Goal: Task Accomplishment & Management: Use online tool/utility

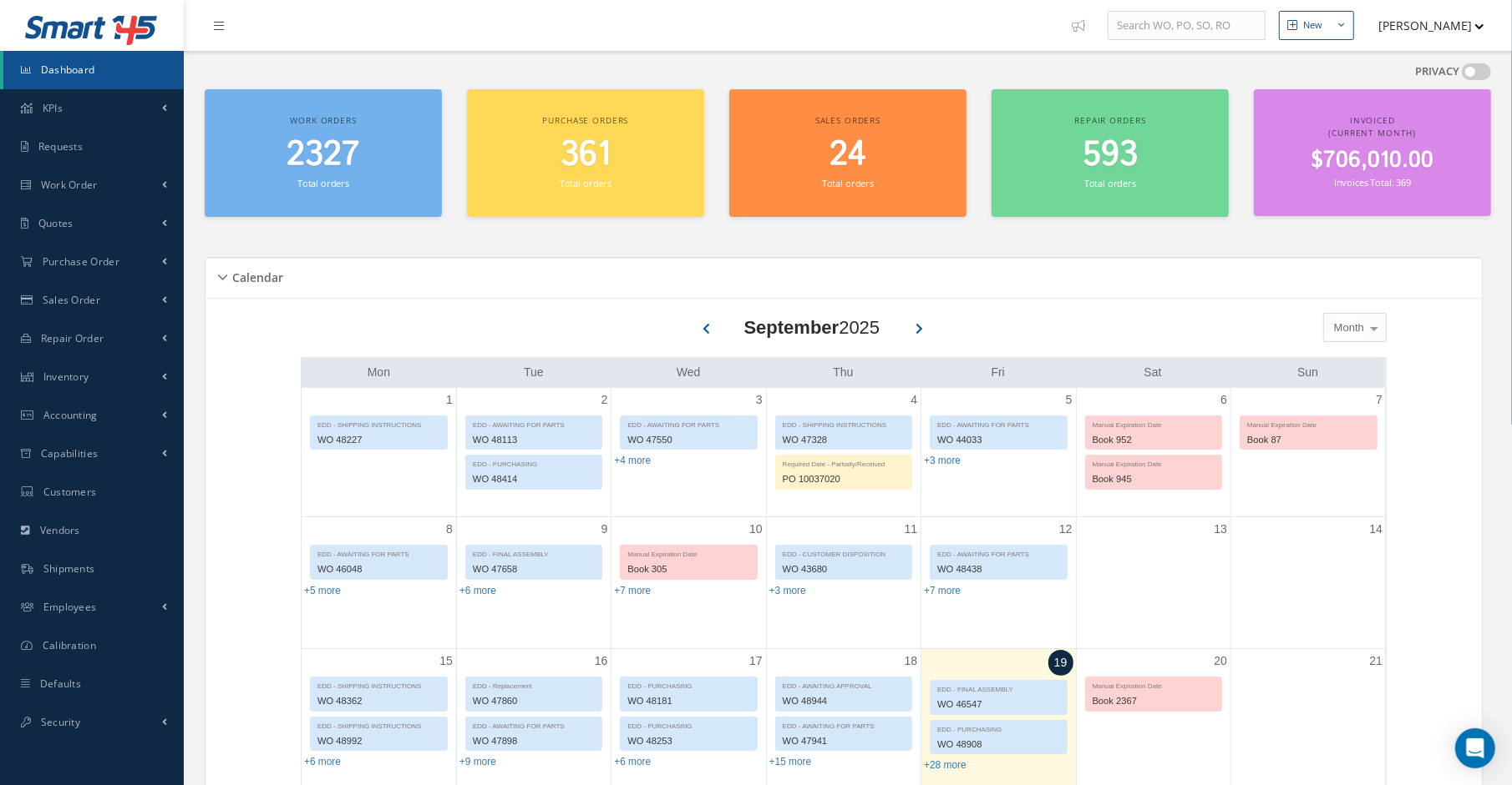
click at [1305, 243] on div "Calendar Loading… September 2025 Month Month Week Day Today No elements found. …" at bounding box center [847, 756] width 1286 height 1038
click at [75, 194] on link "Work Order" at bounding box center [92, 185] width 184 height 38
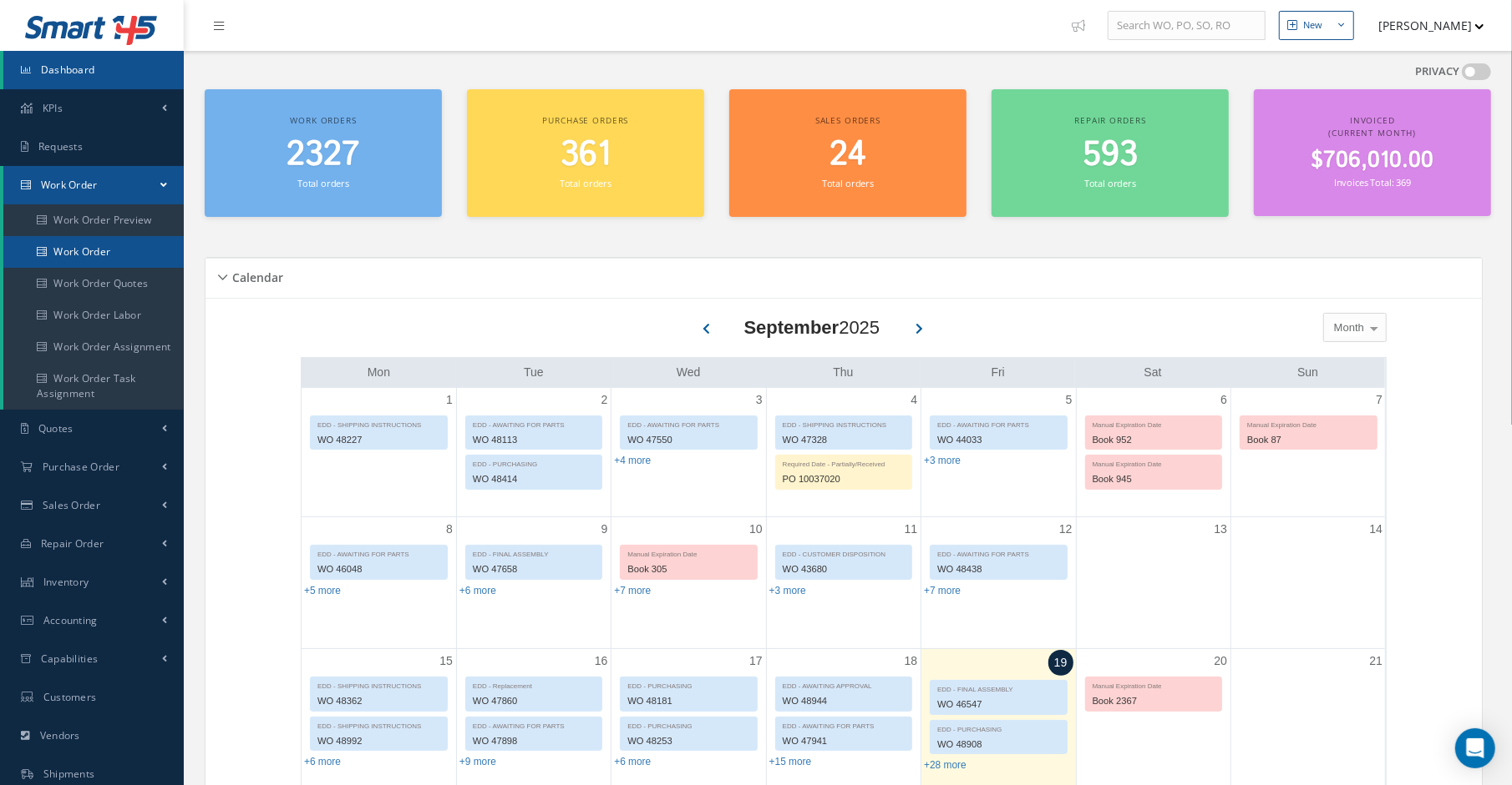
click at [80, 243] on link "Work Order" at bounding box center [94, 252] width 180 height 32
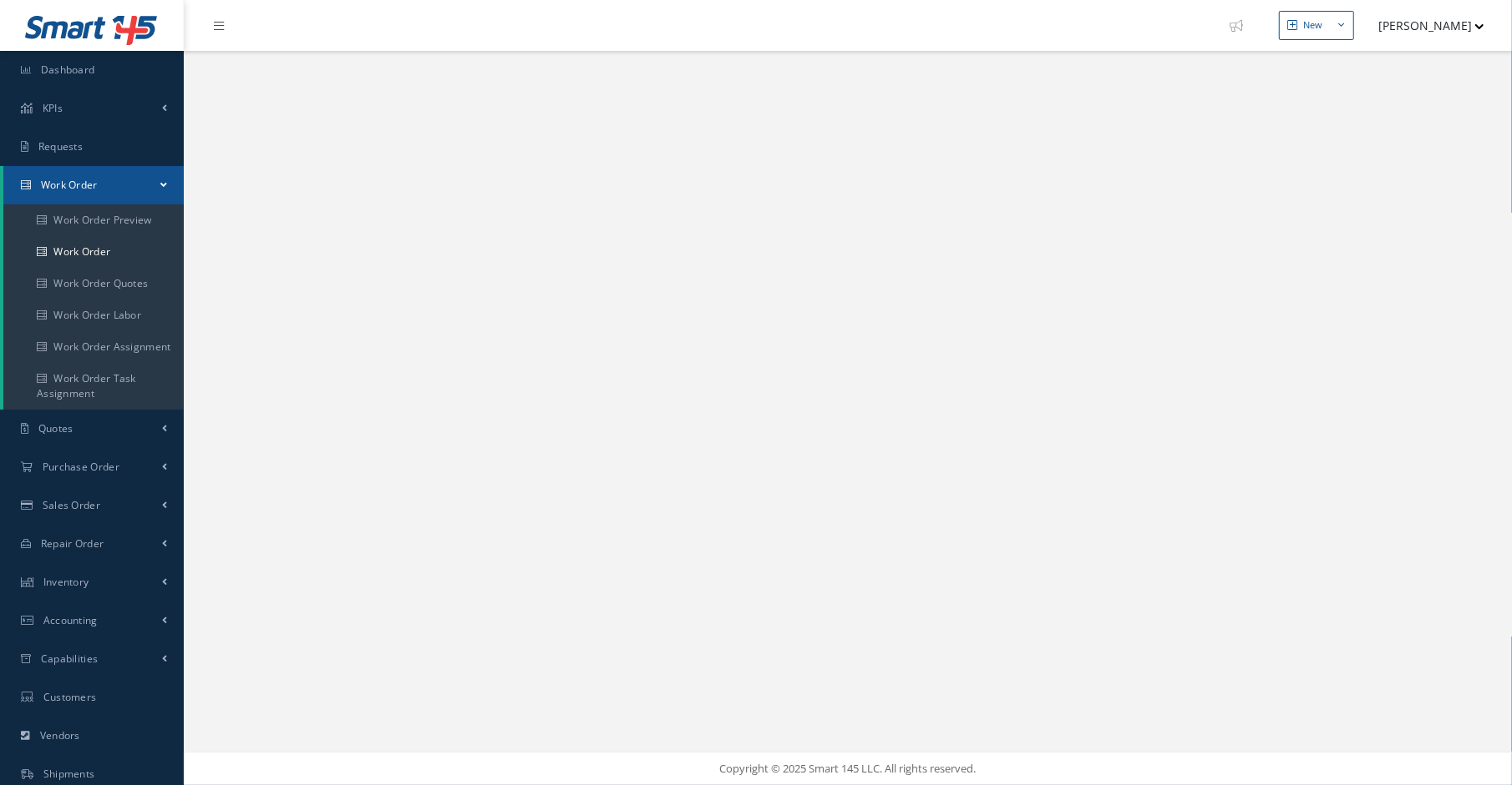
select select "25"
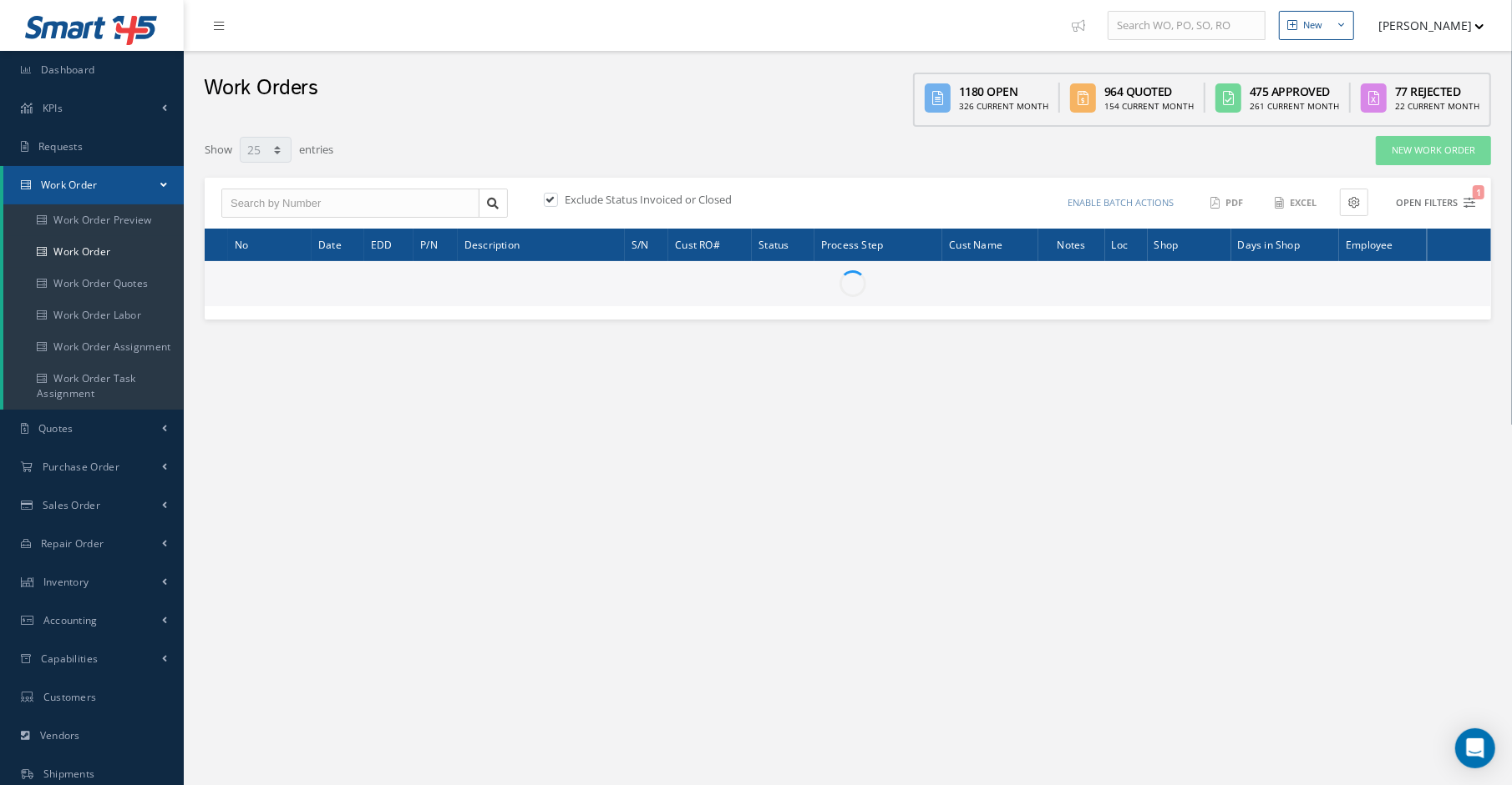
type input "All Work Request"
type input "All Work Performed"
type input "All Status"
type input "WO Part Status"
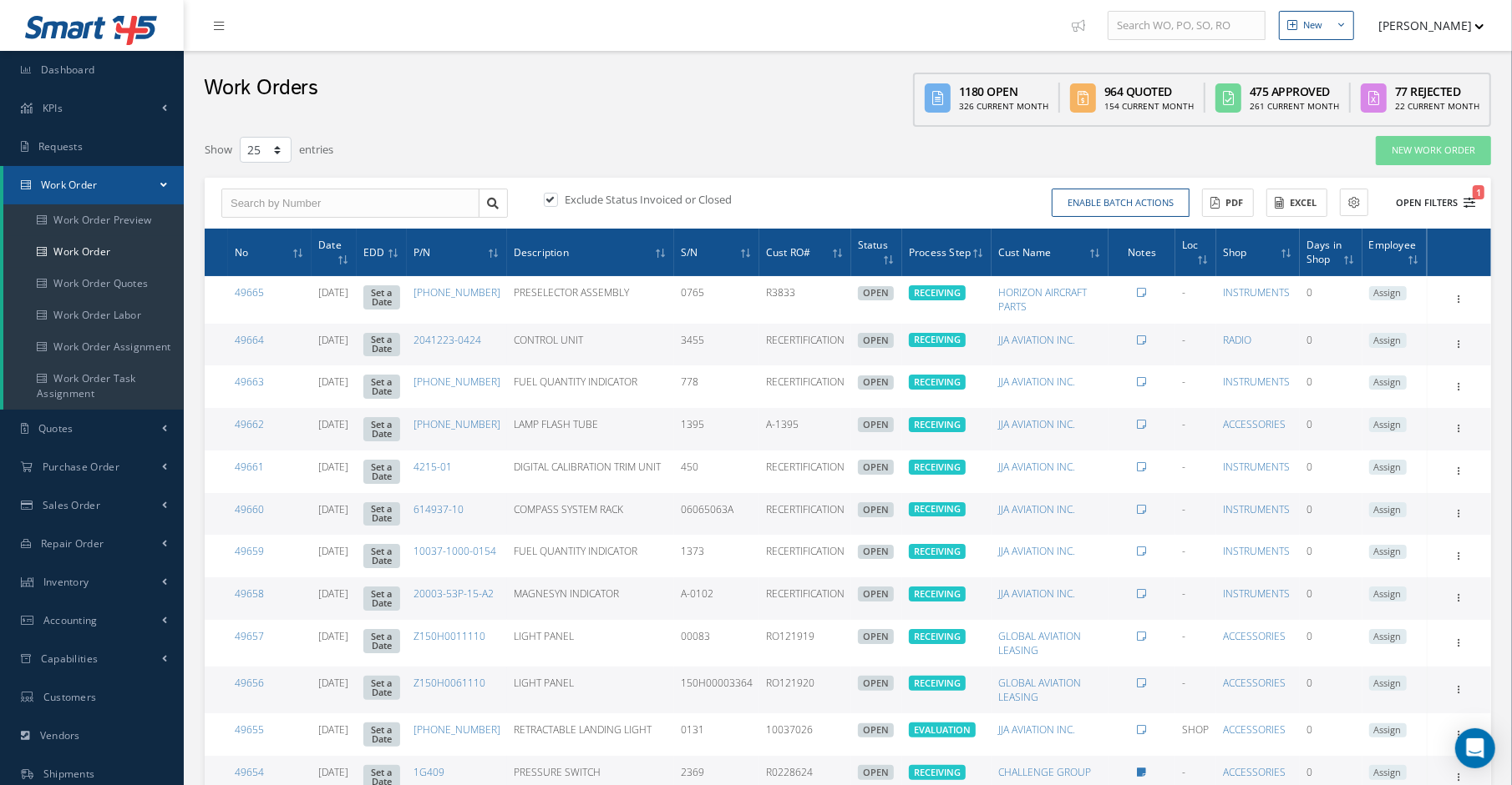
click at [1470, 208] on button "Open Filters 1" at bounding box center [1428, 202] width 95 height 28
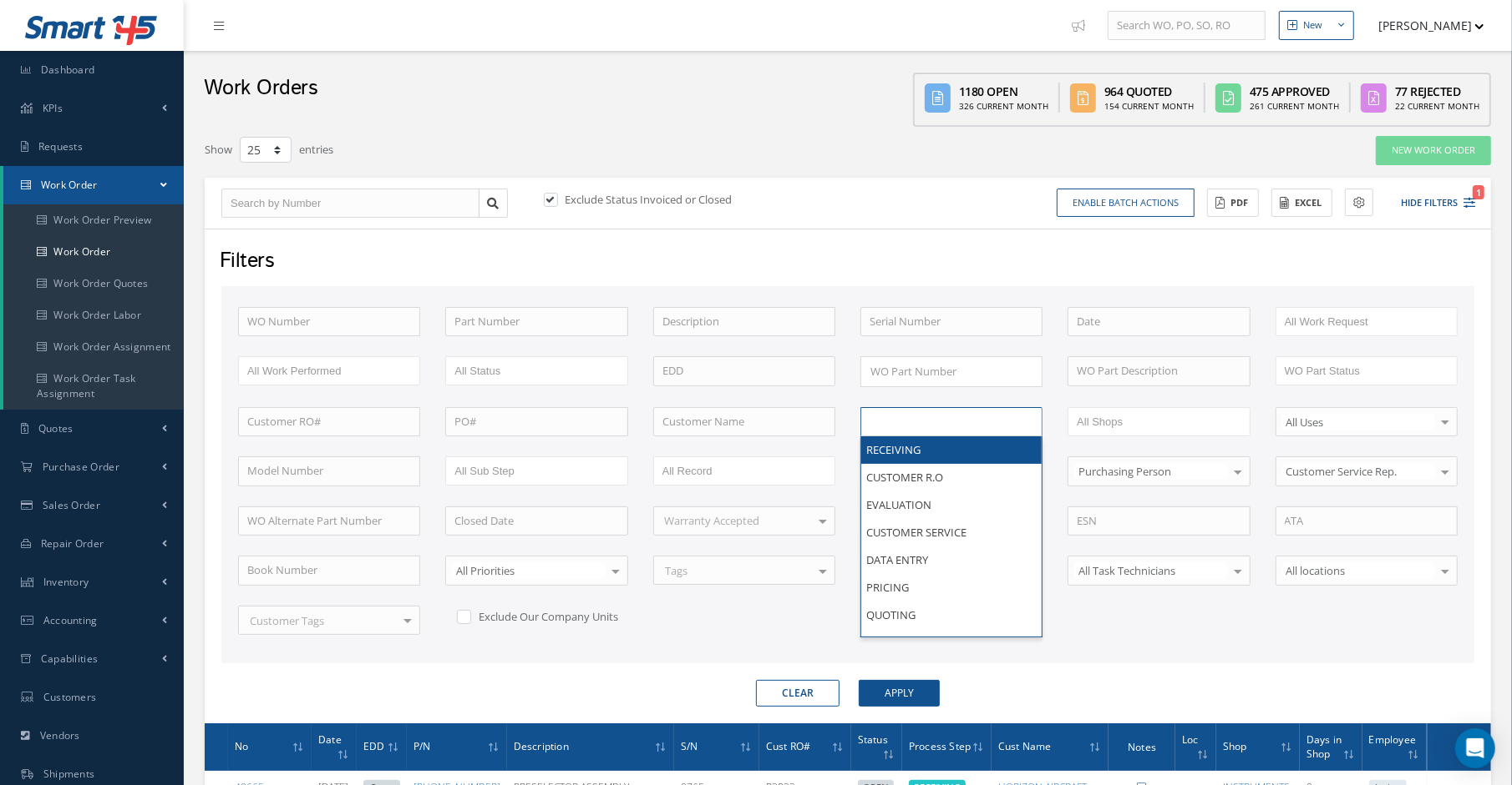
click at [954, 422] on input "text" at bounding box center [922, 421] width 106 height 21
type input "shi"
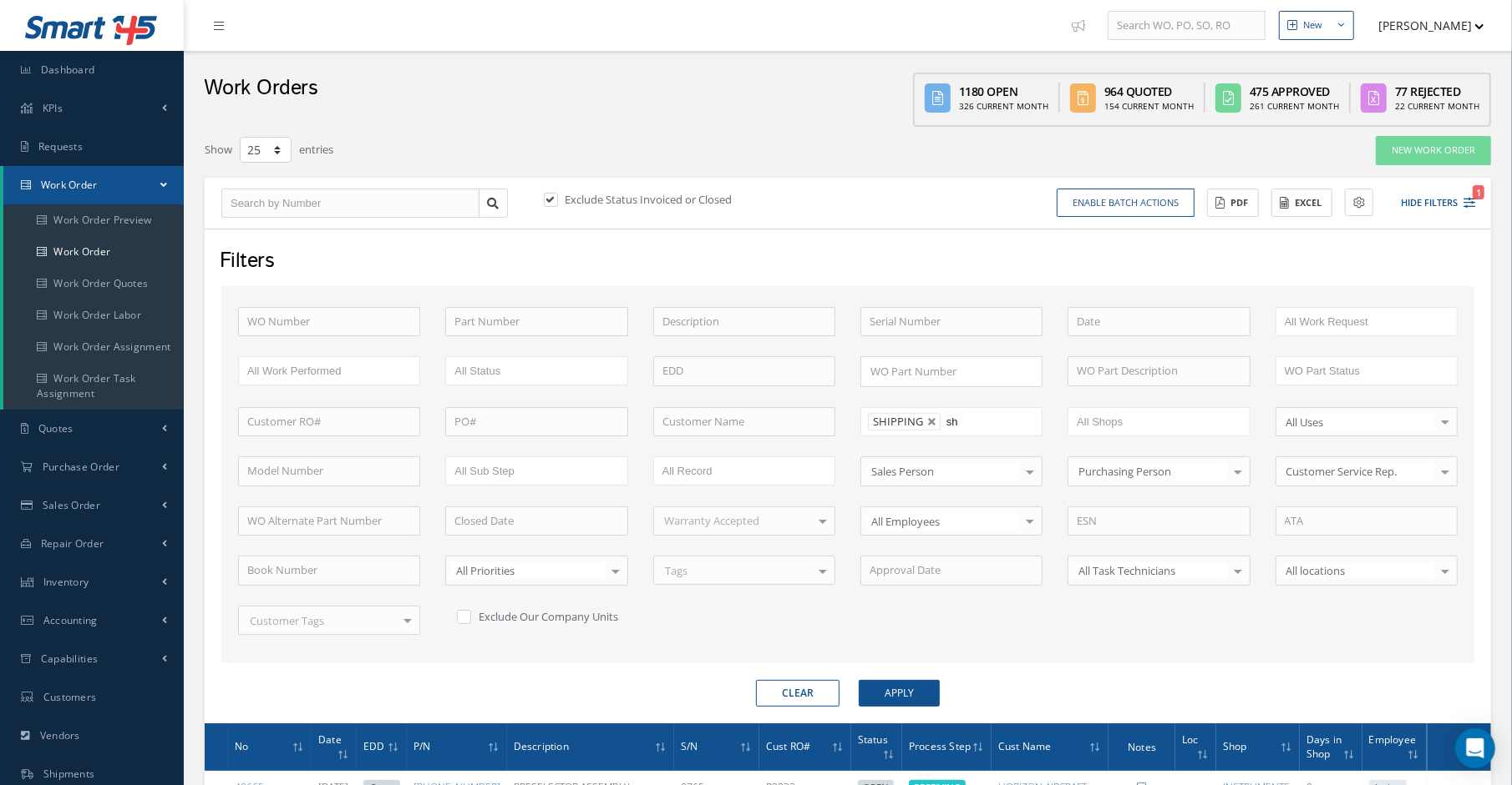
type input "shi"
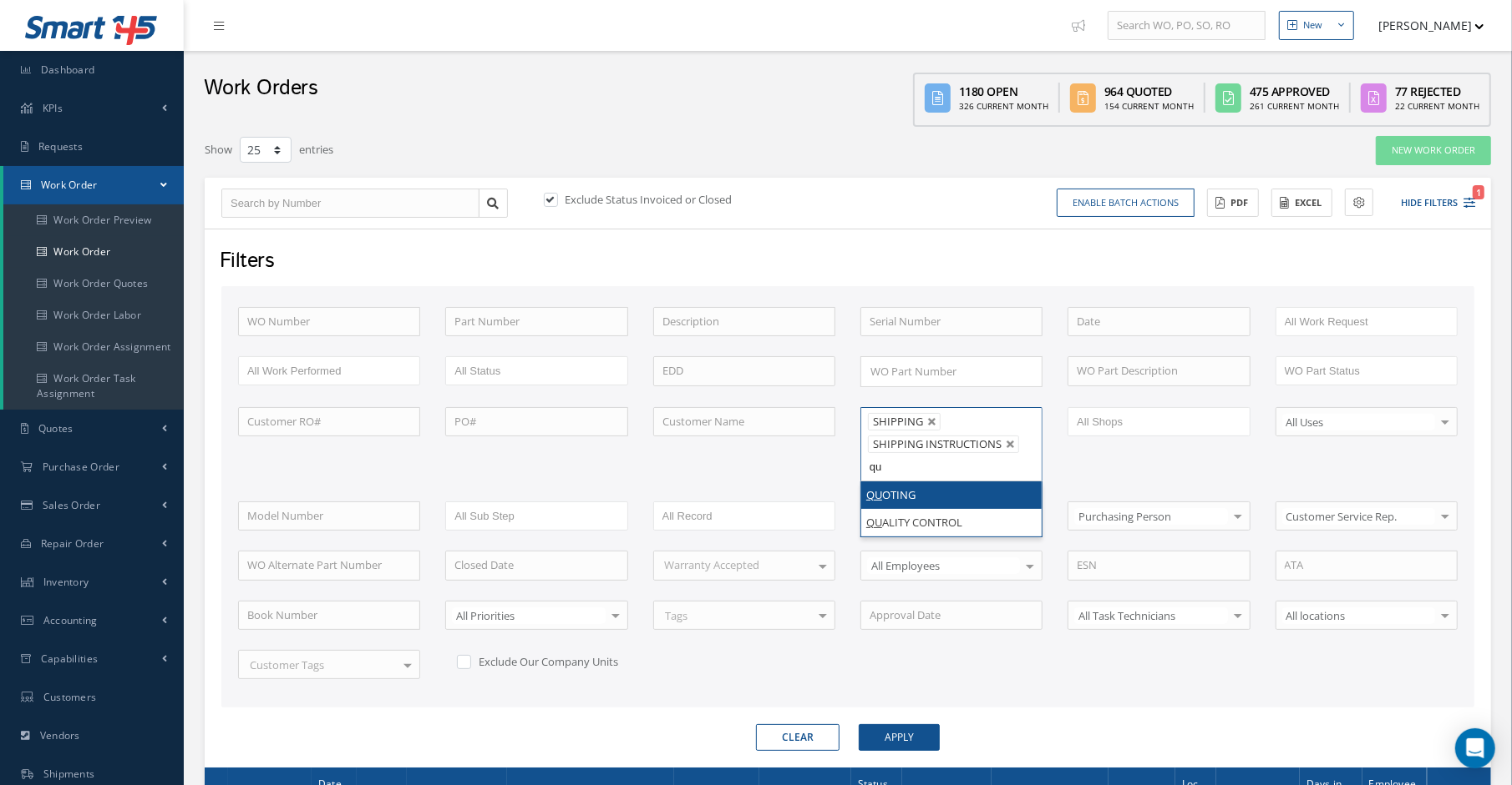
type input "qua"
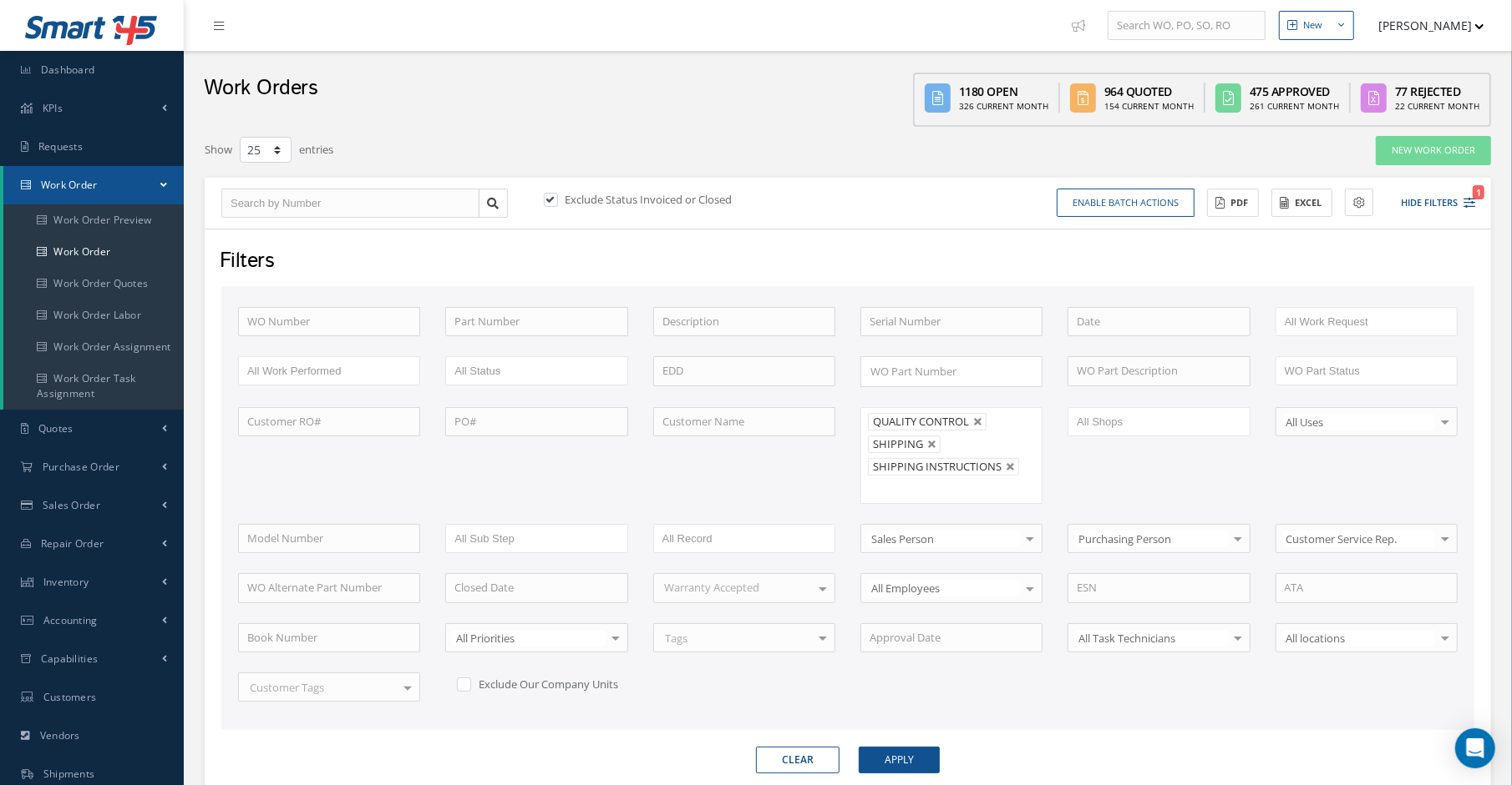
click at [884, 773] on div "Filters WO Number Part Number Description Serial Number - BENCH CHECK CALIBRATI…" at bounding box center [847, 509] width 1286 height 562
click at [893, 759] on button "Apply" at bounding box center [899, 760] width 81 height 27
click at [1319, 200] on button "Excel" at bounding box center [1301, 202] width 61 height 29
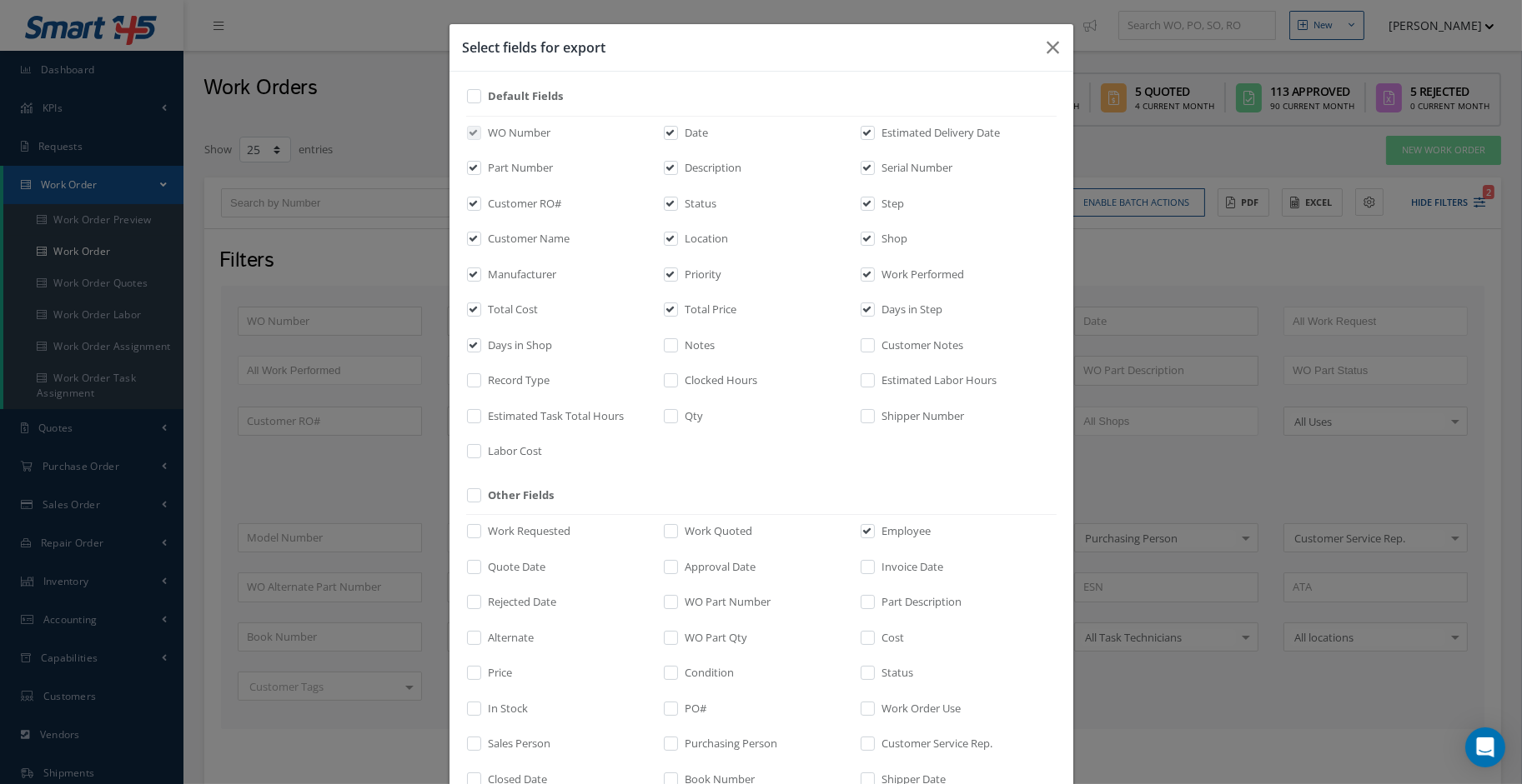
click at [480, 90] on label at bounding box center [482, 100] width 4 height 23
click at [470, 93] on input "checkbox" at bounding box center [475, 102] width 11 height 20
checkbox input "true"
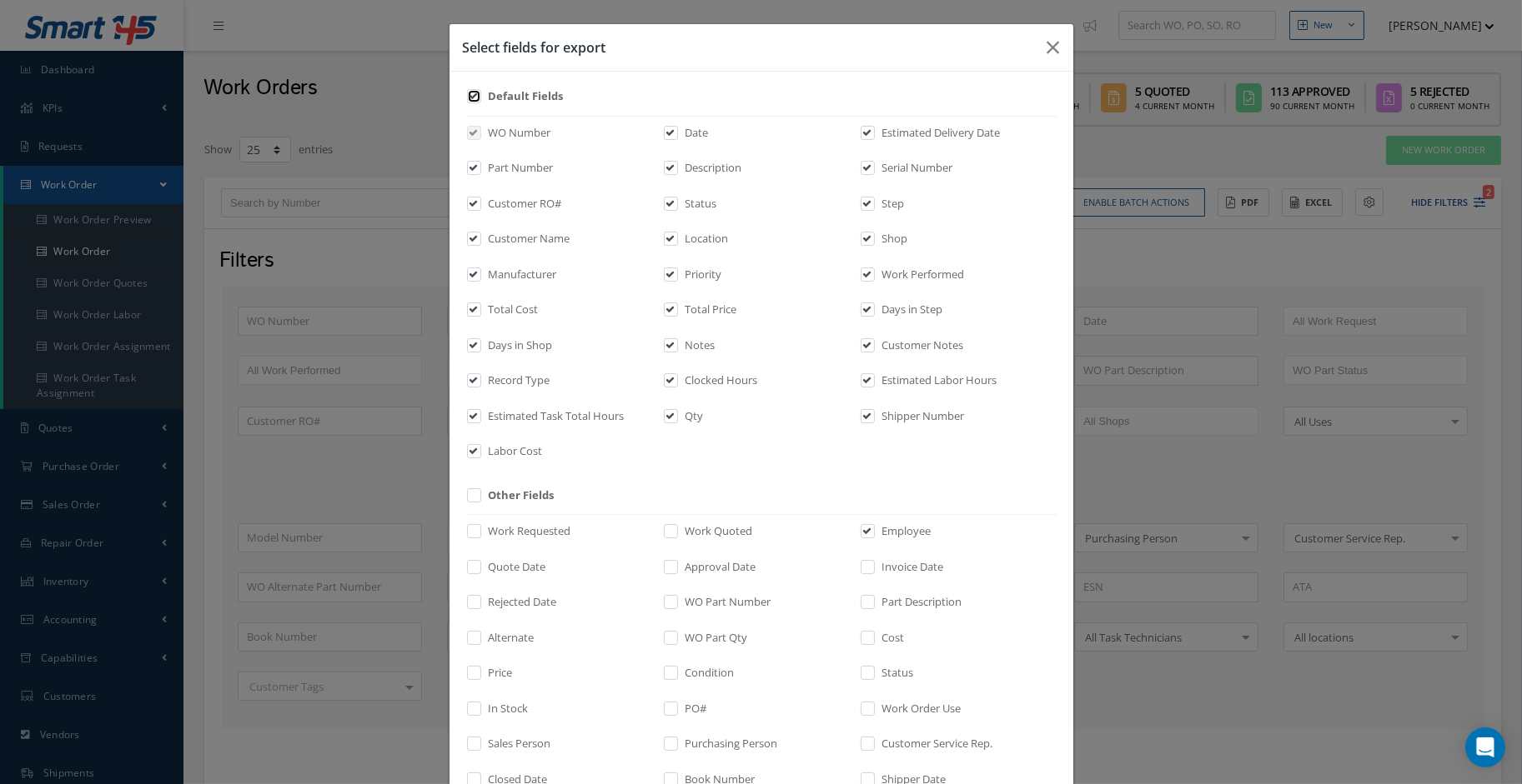
checkbox input "true"
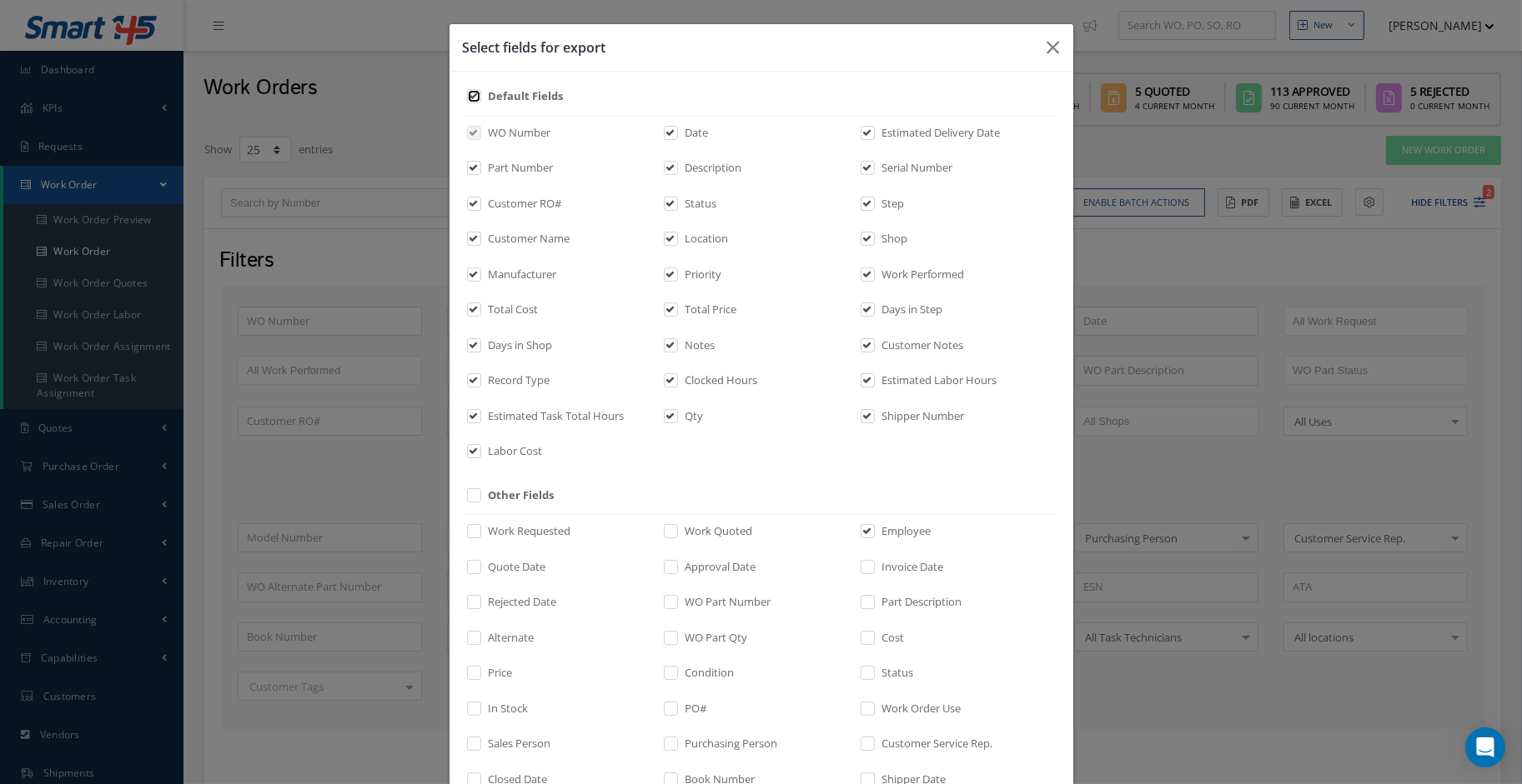
checkbox input "true"
click at [480, 90] on label at bounding box center [482, 100] width 4 height 23
click at [470, 93] on input "checkbox" at bounding box center [475, 102] width 11 height 20
checkbox input "false"
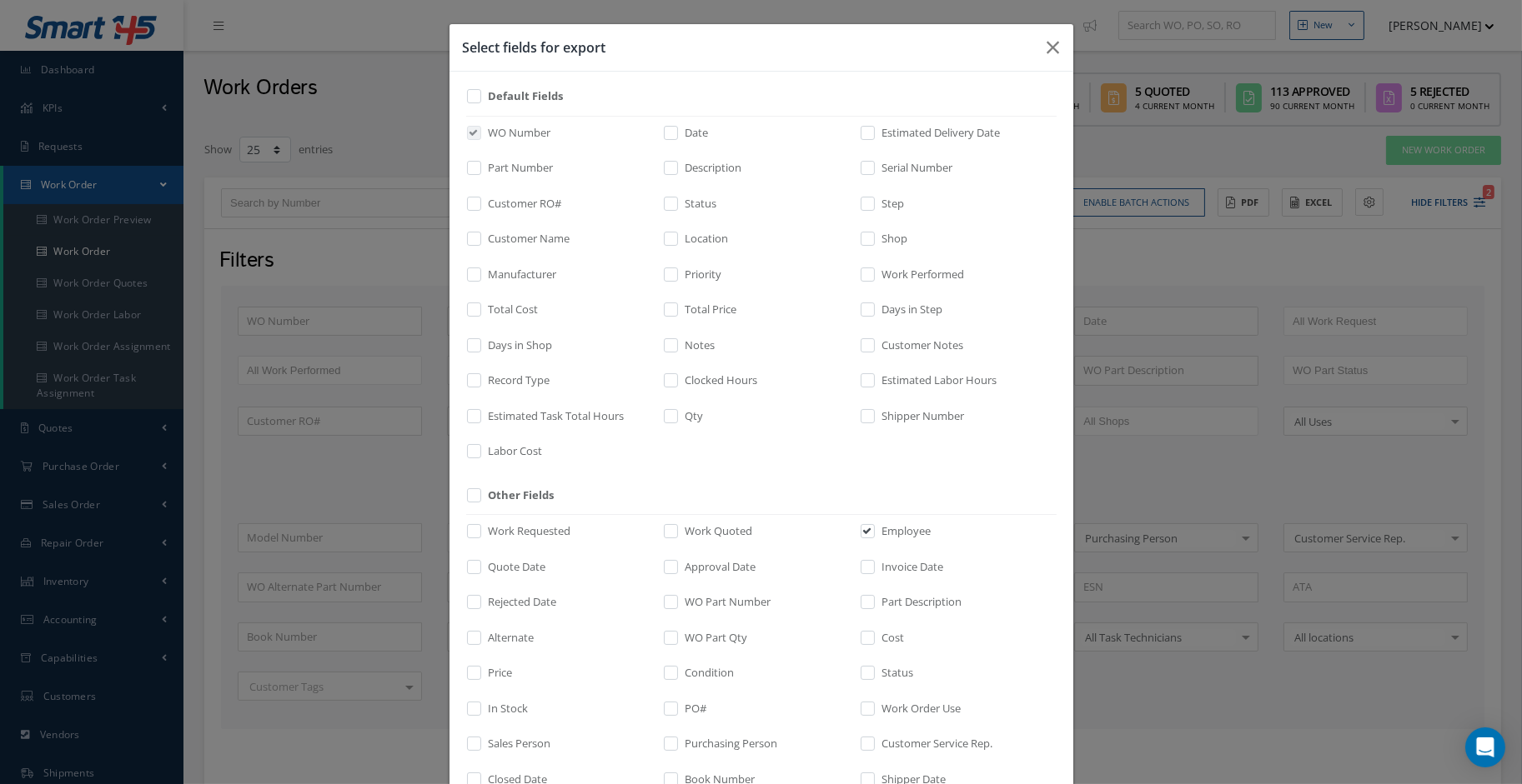
checkbox input "false"
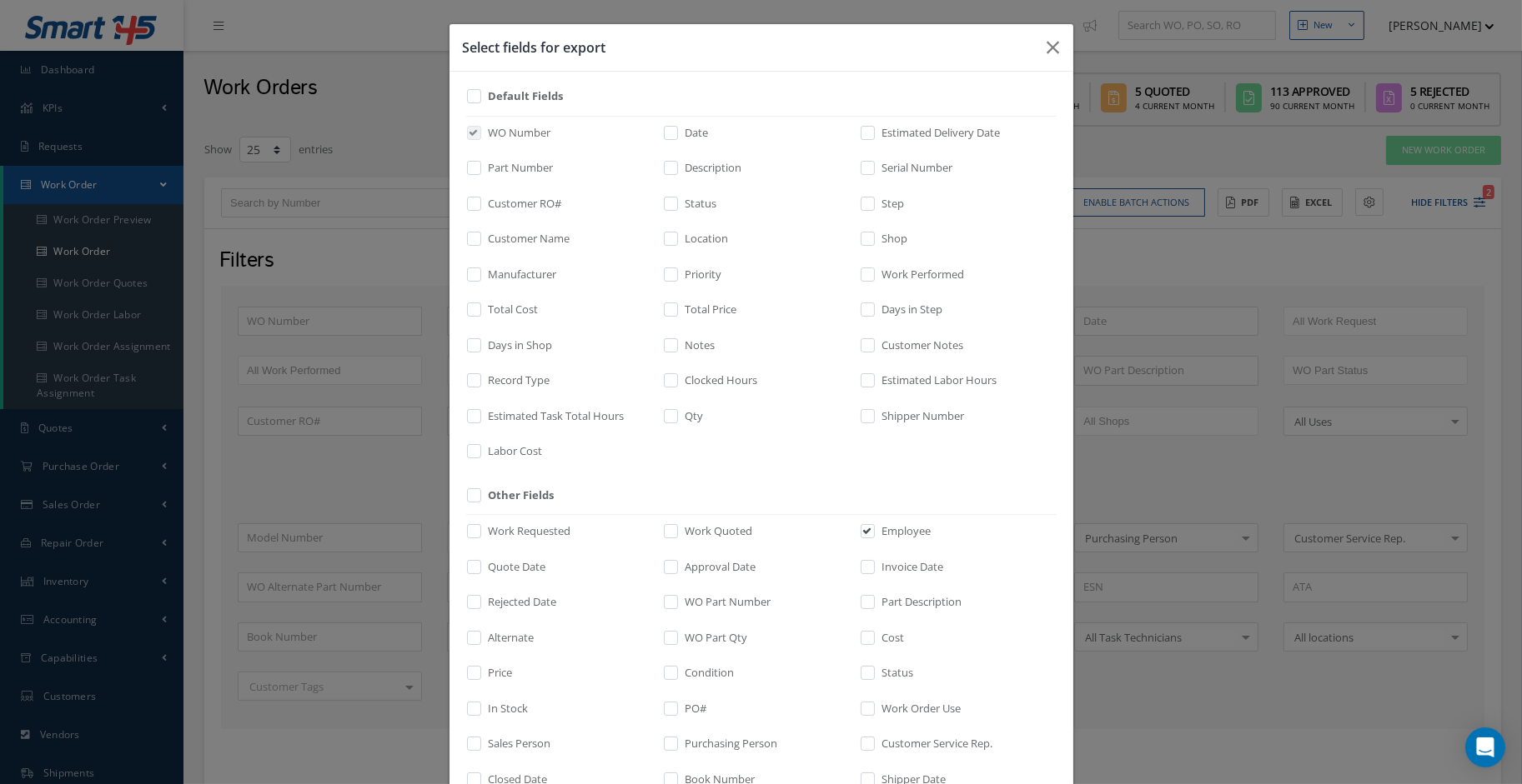
checkbox input "false"
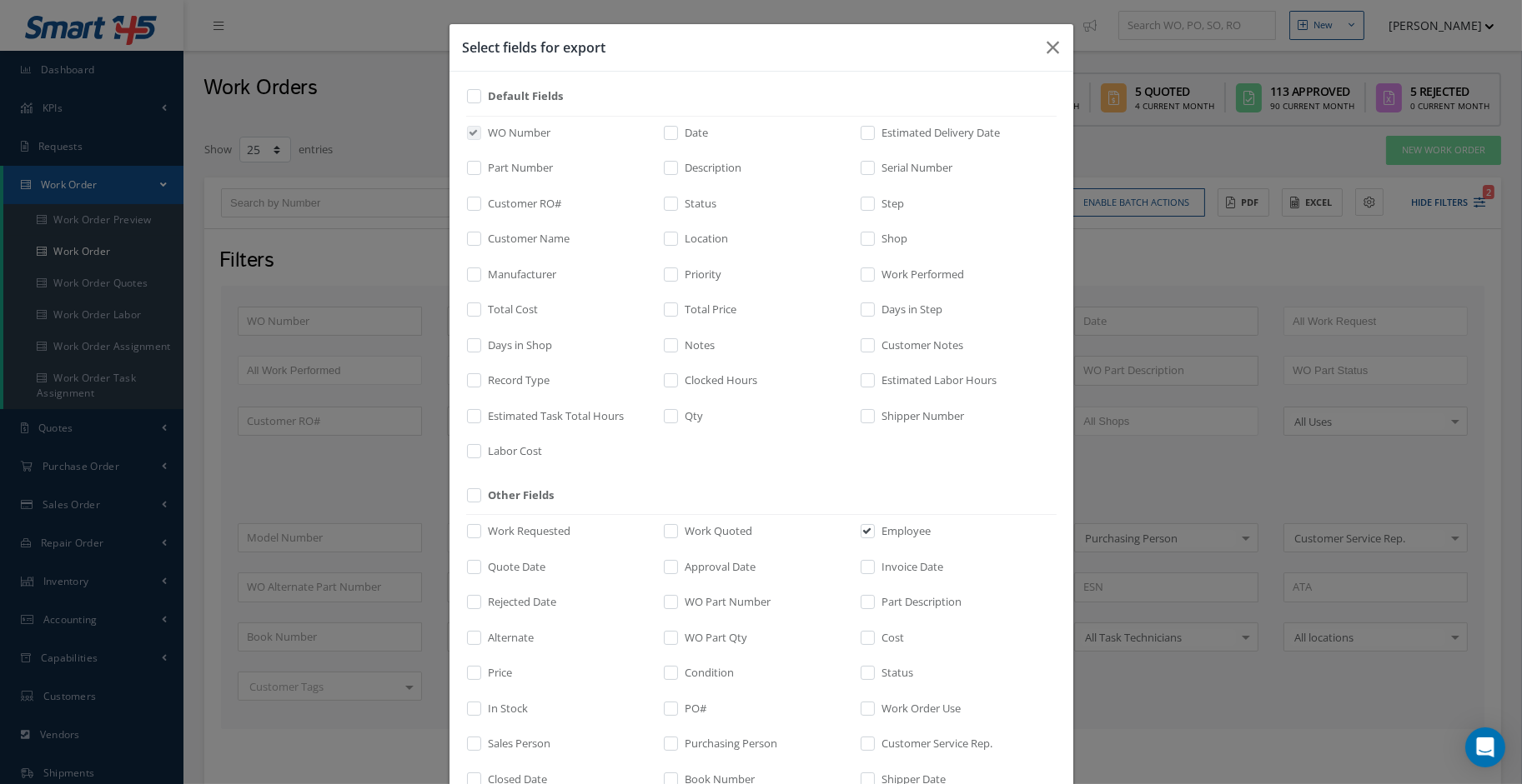
checkbox input "false"
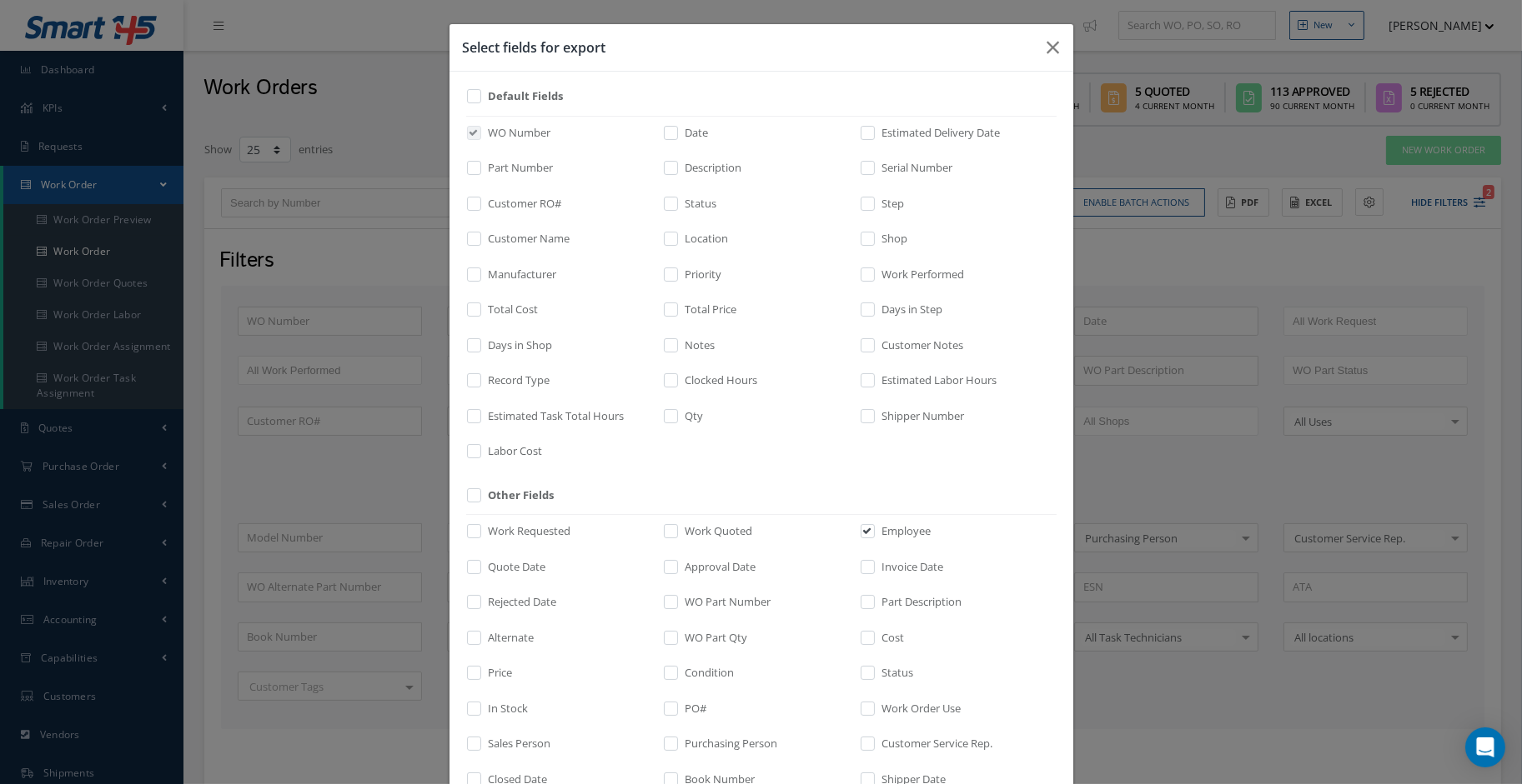
checkbox input "false"
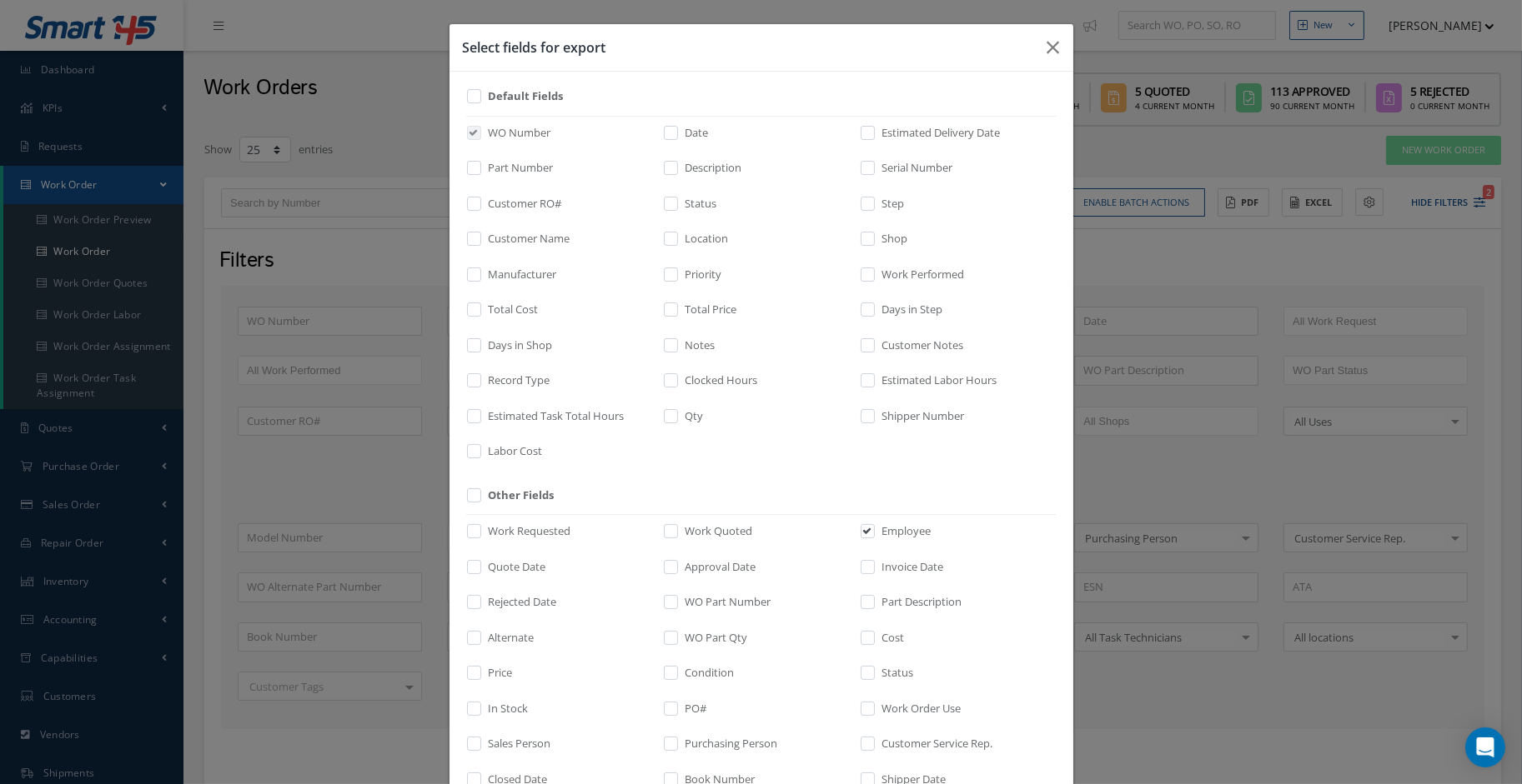
checkbox input "false"
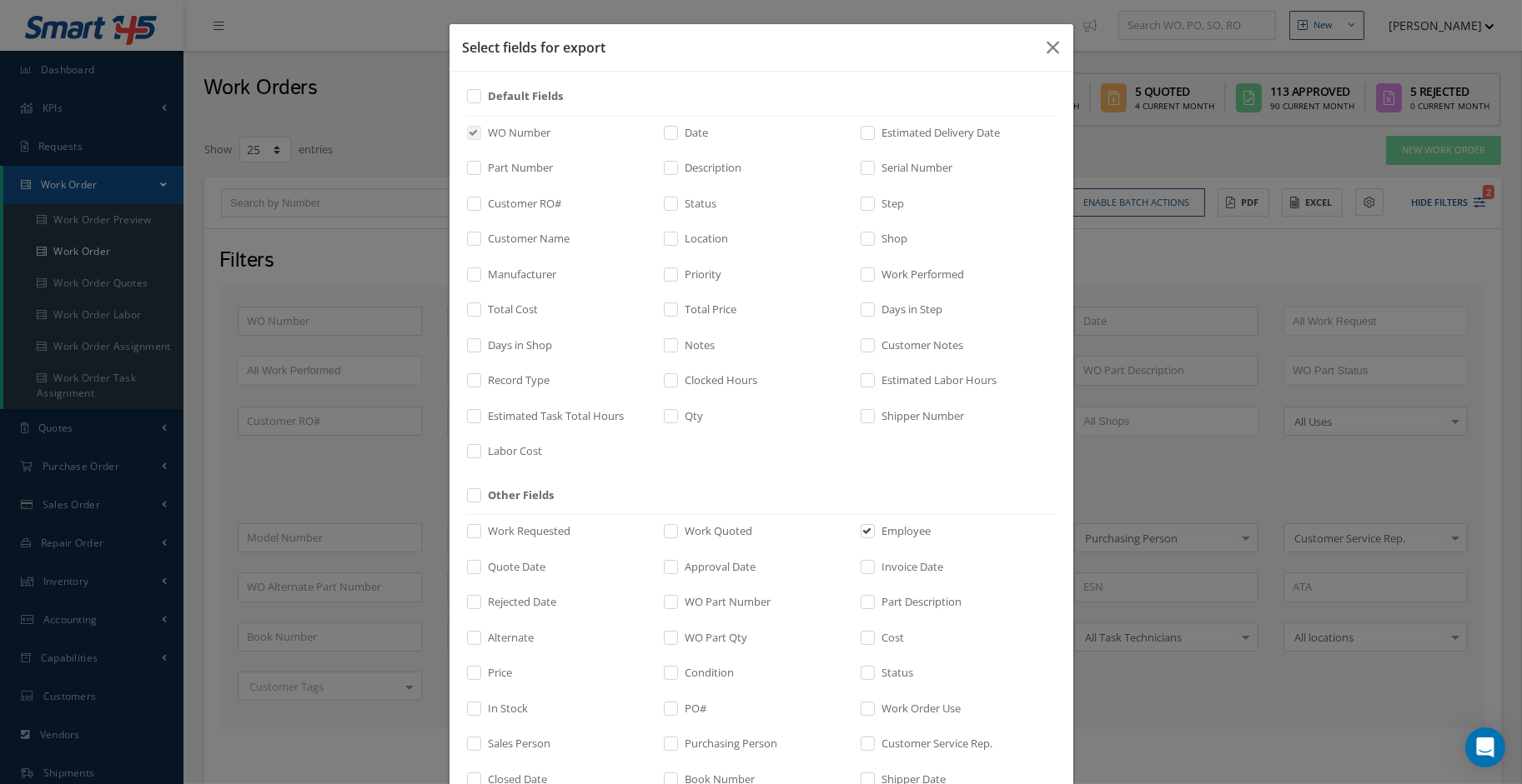
checkbox input "false"
click at [470, 236] on input "checkbox" at bounding box center [475, 245] width 11 height 20
checkbox input "true"
click at [697, 309] on label "Total Price" at bounding box center [708, 310] width 56 height 17
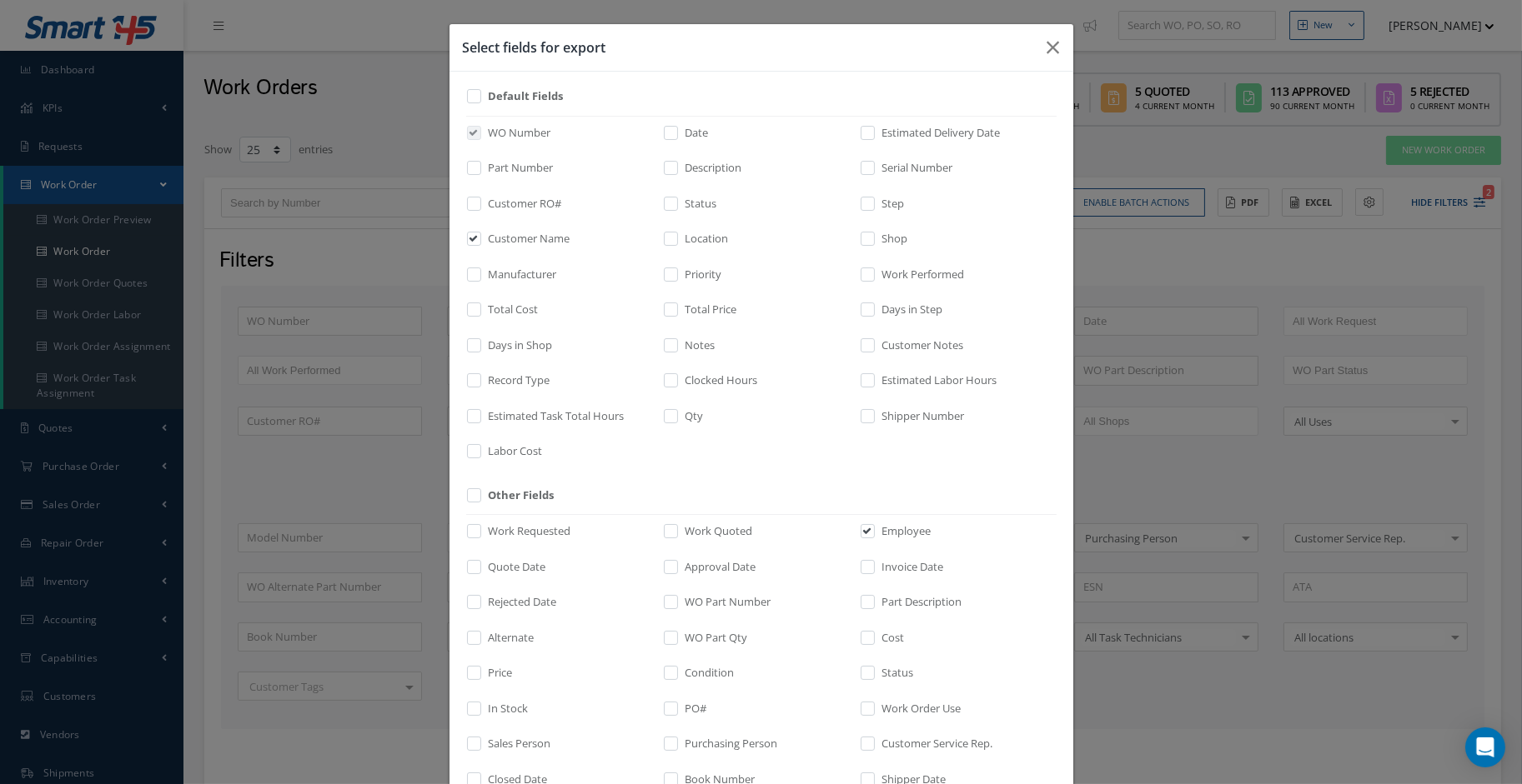
click at [677, 309] on input "checkbox" at bounding box center [672, 315] width 11 height 20
checkbox input "true"
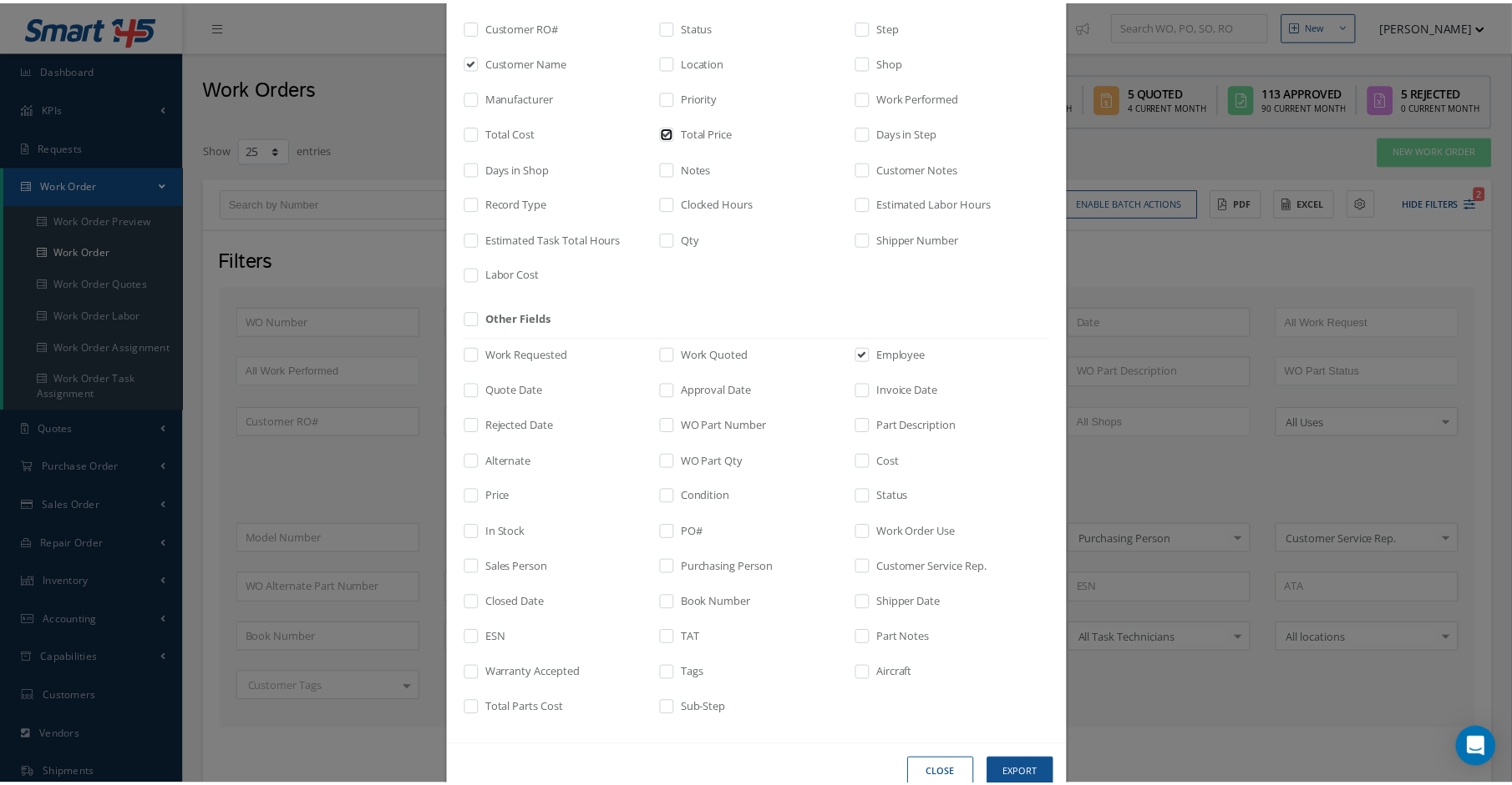
scroll to position [214, 0]
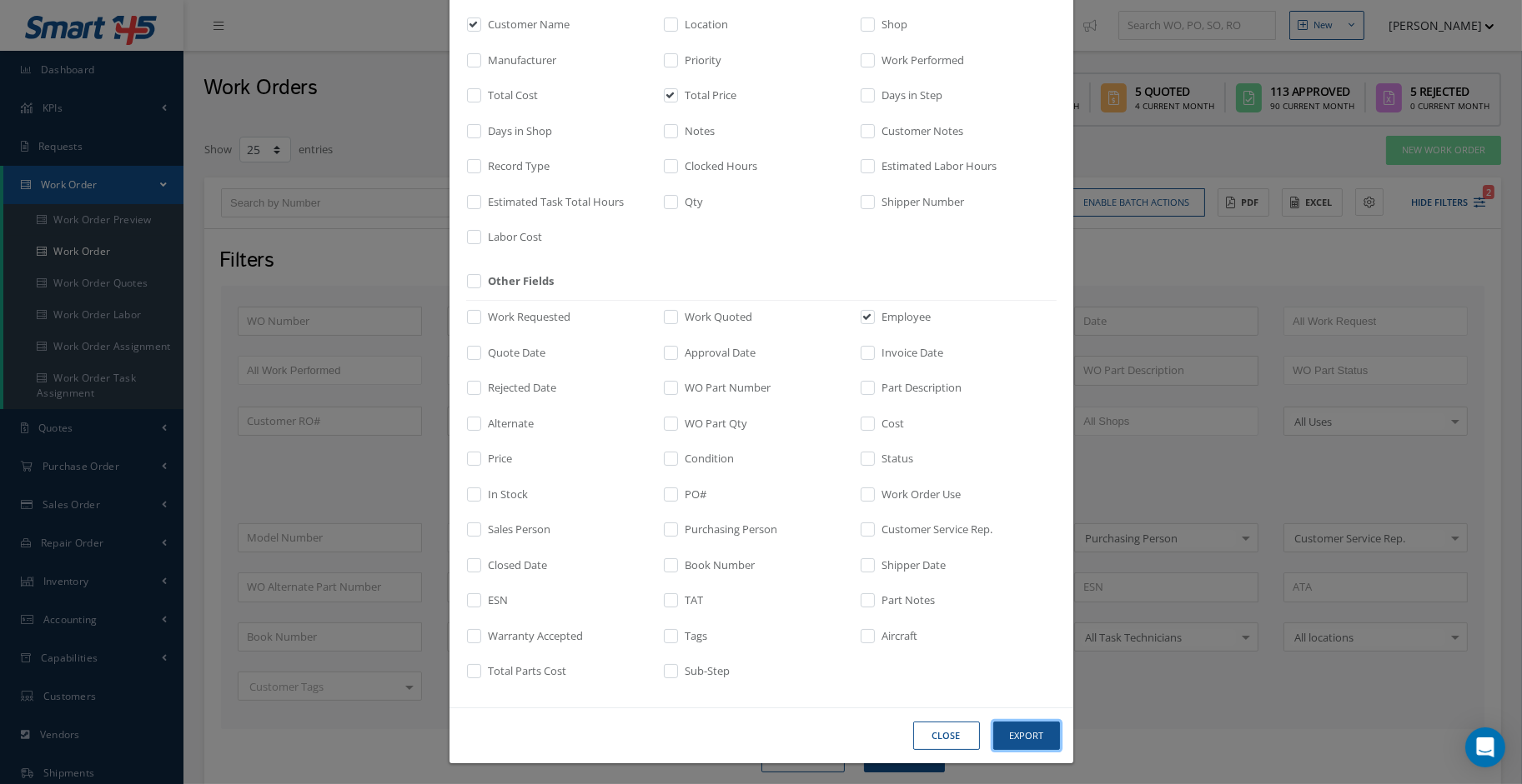
click at [1013, 732] on button "Export" at bounding box center [1026, 736] width 67 height 29
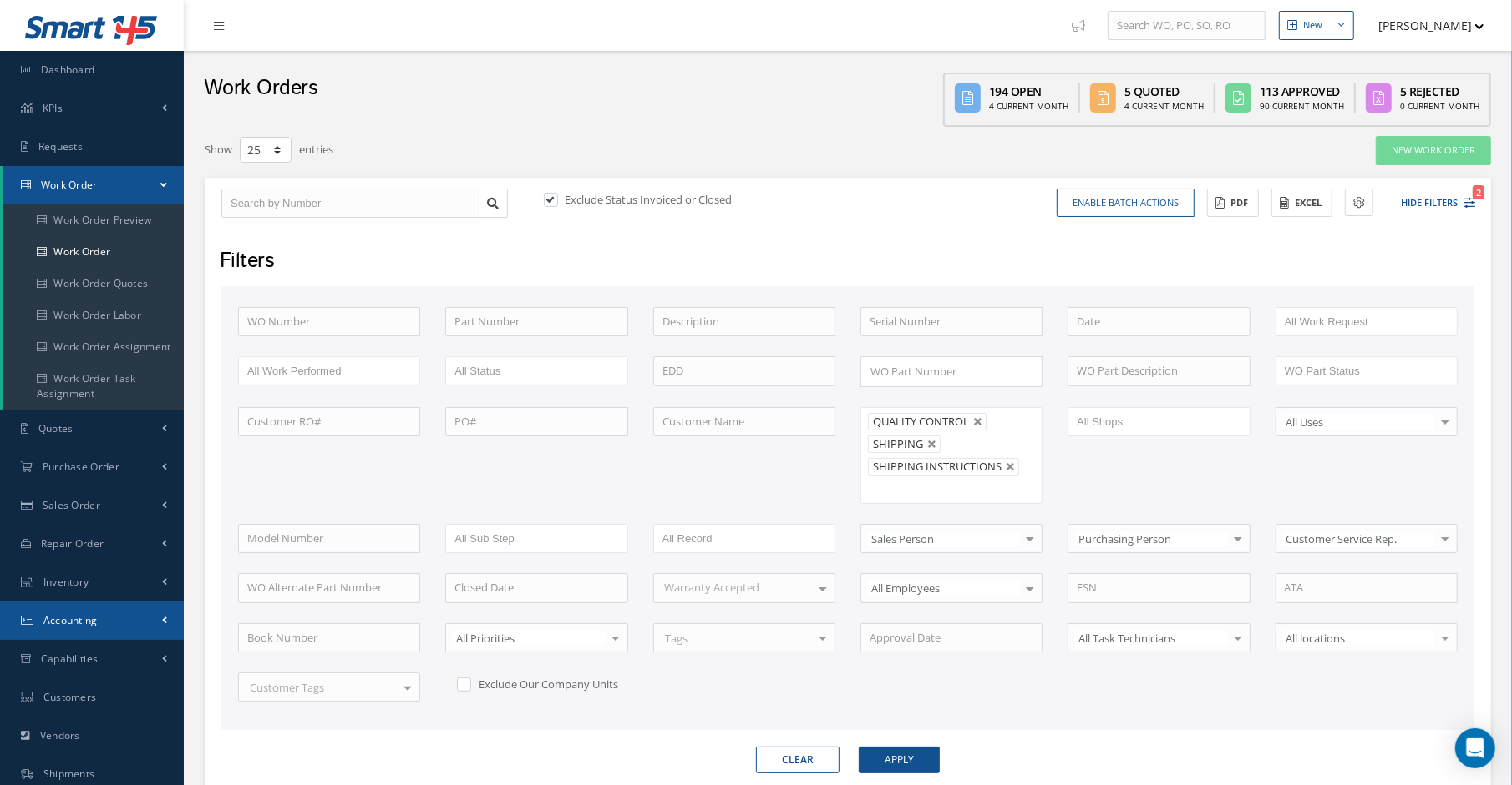
click at [129, 628] on link "Accounting" at bounding box center [92, 621] width 184 height 38
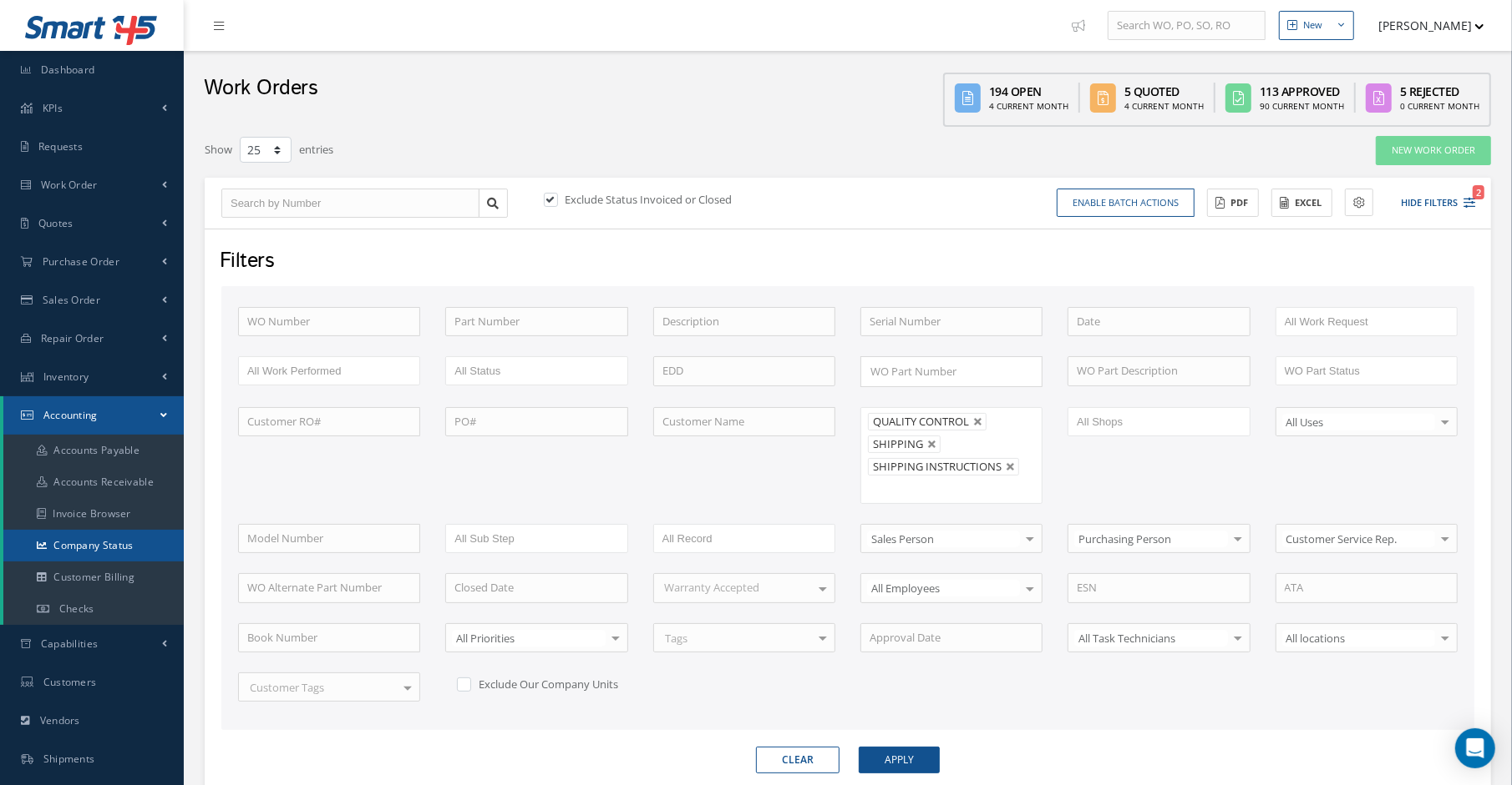
click at [119, 543] on link "Company Status" at bounding box center [94, 546] width 180 height 32
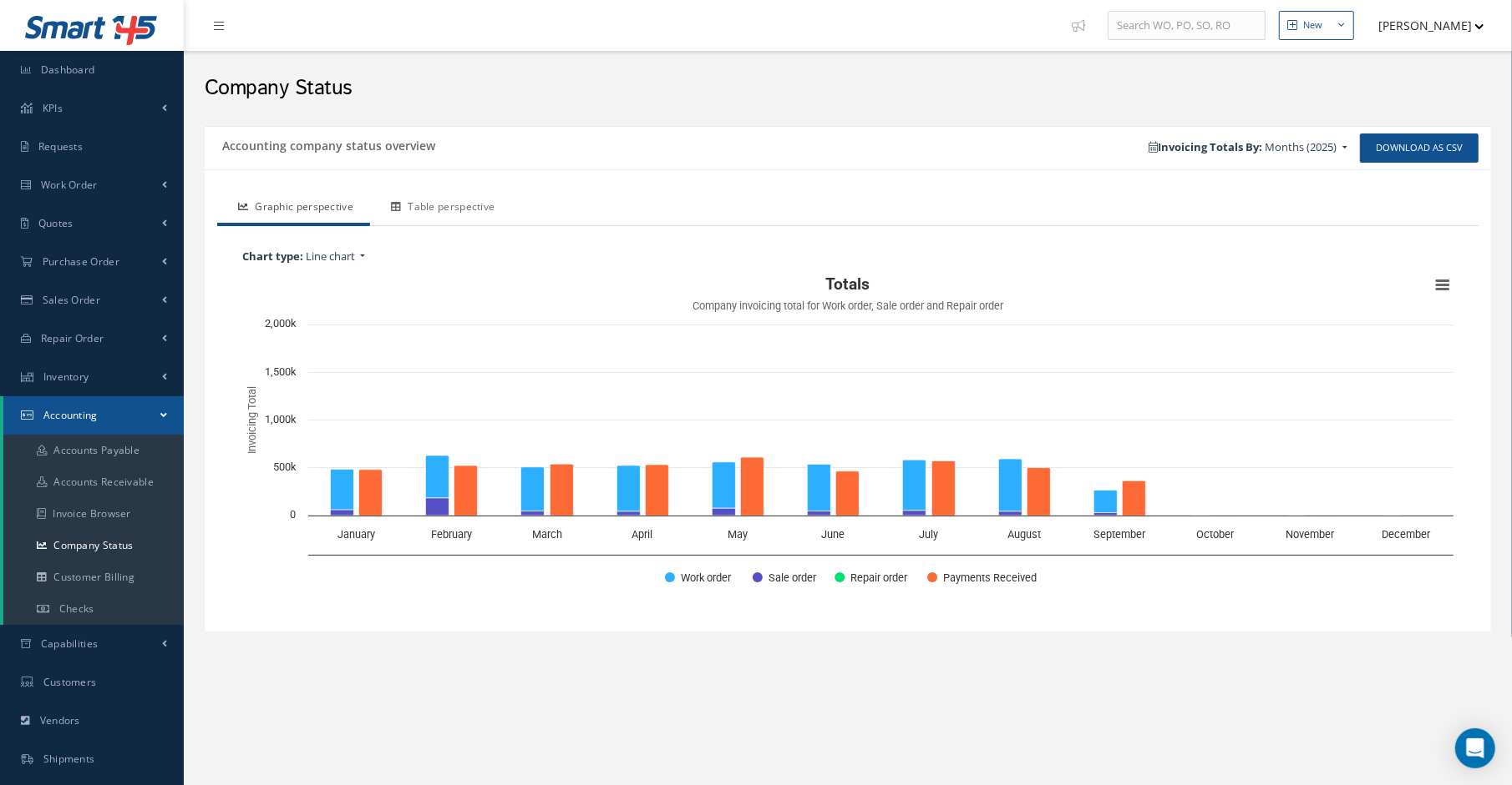
click at [438, 202] on link "Table perspective" at bounding box center [440, 208] width 141 height 35
